Goal: Communication & Community: Answer question/provide support

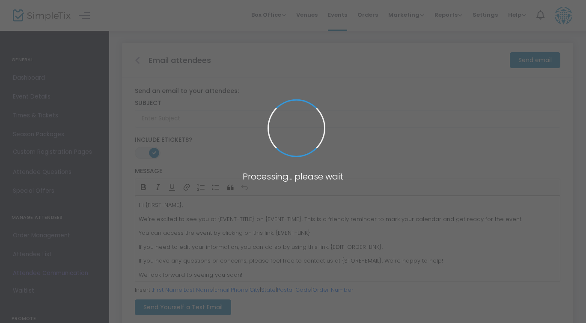
type input "Event Reminder"
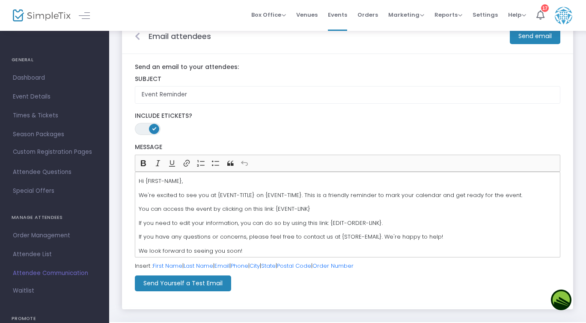
scroll to position [3, 0]
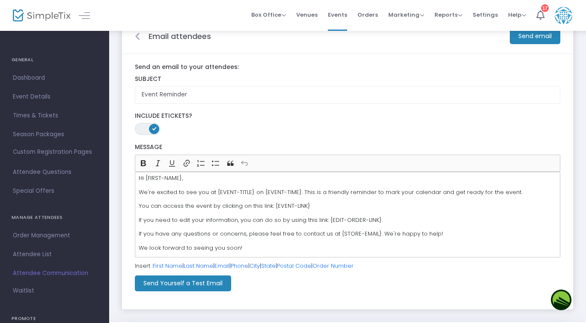
click at [529, 37] on m-button "Send email" at bounding box center [535, 36] width 51 height 16
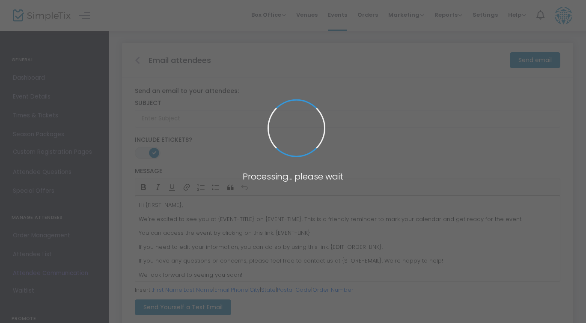
type input "Event Reminder"
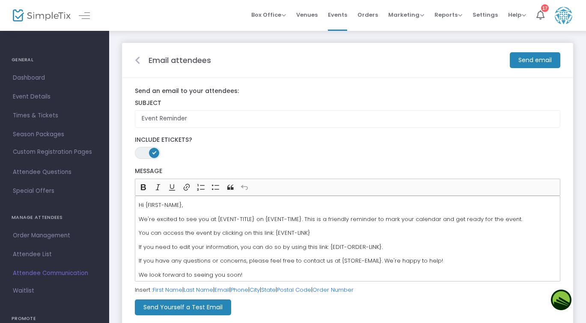
click at [527, 60] on m-button "Send email" at bounding box center [535, 60] width 51 height 16
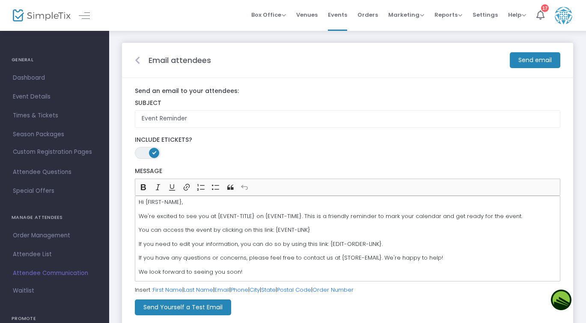
click at [202, 308] on m-button "Send Yourself a Test Email" at bounding box center [183, 307] width 96 height 16
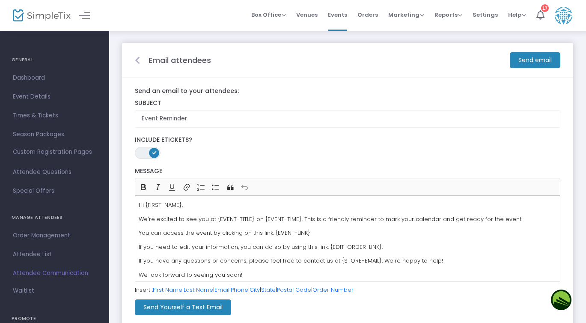
click at [526, 59] on m-button "Send email" at bounding box center [535, 60] width 51 height 16
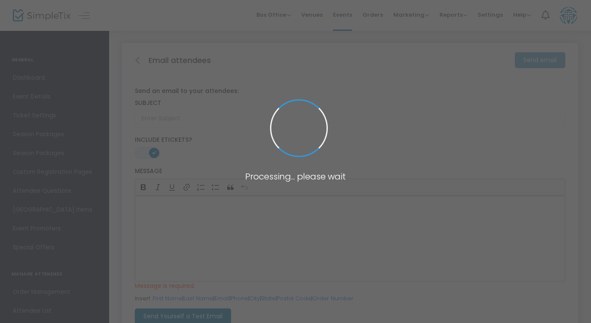
type input "Event Reminder"
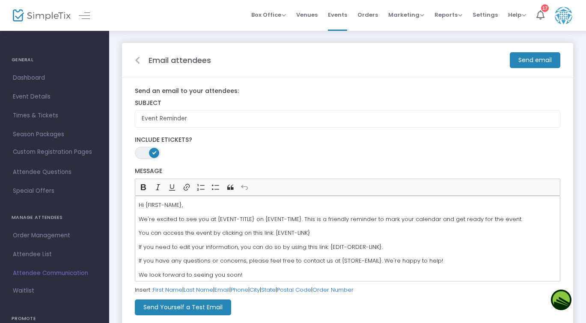
click at [520, 59] on m-button "Send email" at bounding box center [535, 60] width 51 height 16
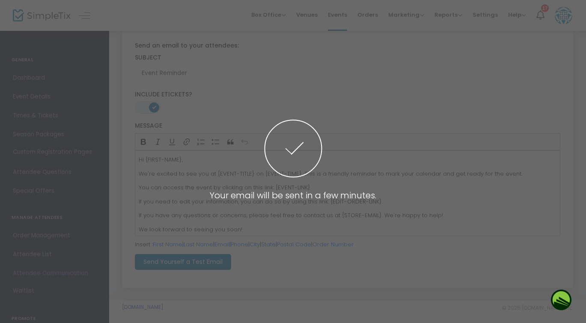
scroll to position [49, 0]
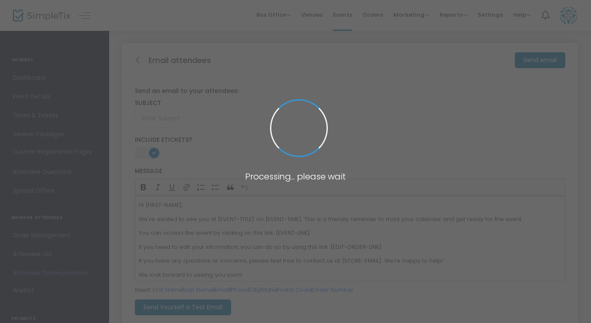
type input "Event Reminder"
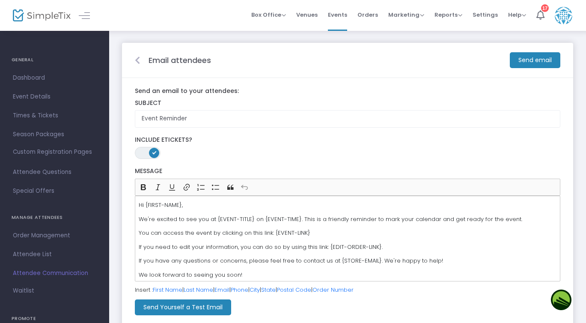
click at [533, 61] on m-button "Send email" at bounding box center [535, 60] width 51 height 16
